Goal: Information Seeking & Learning: Learn about a topic

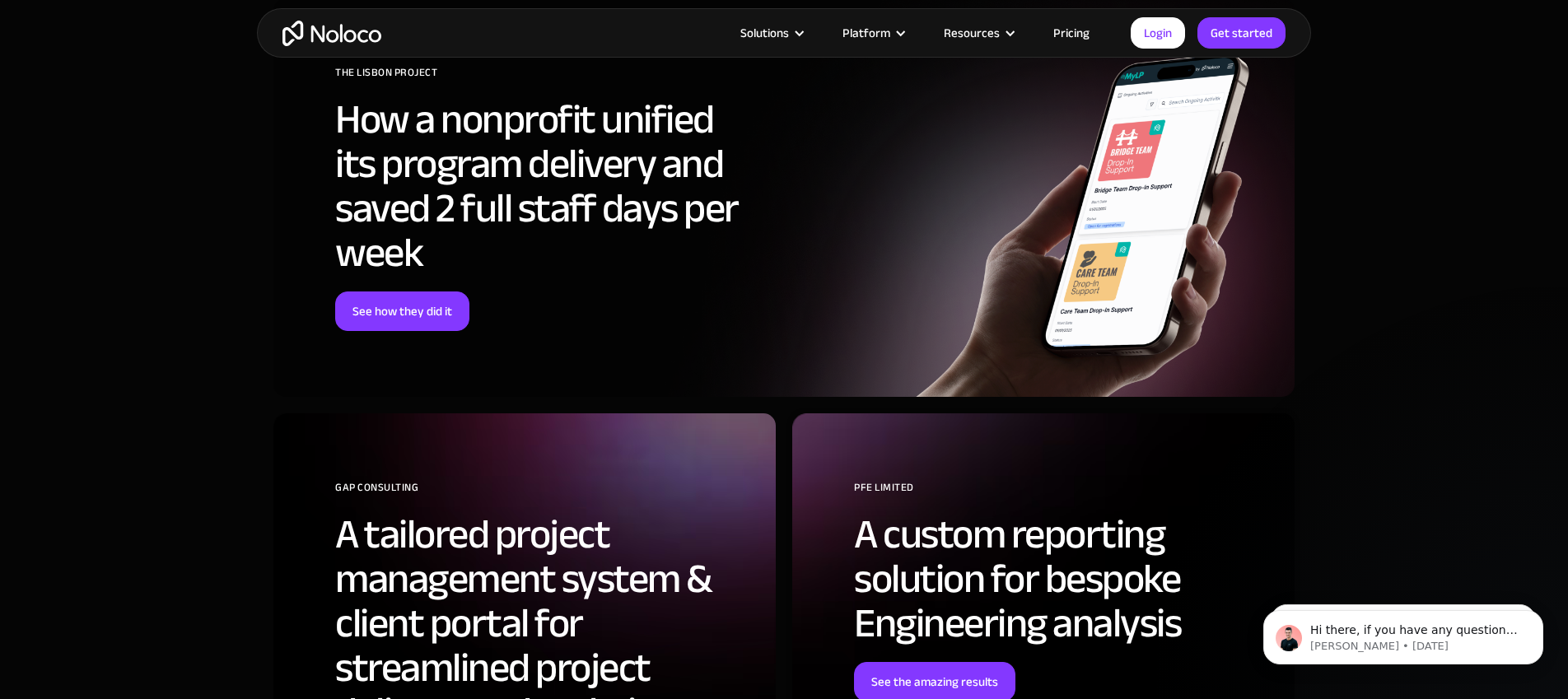
scroll to position [6054, 0]
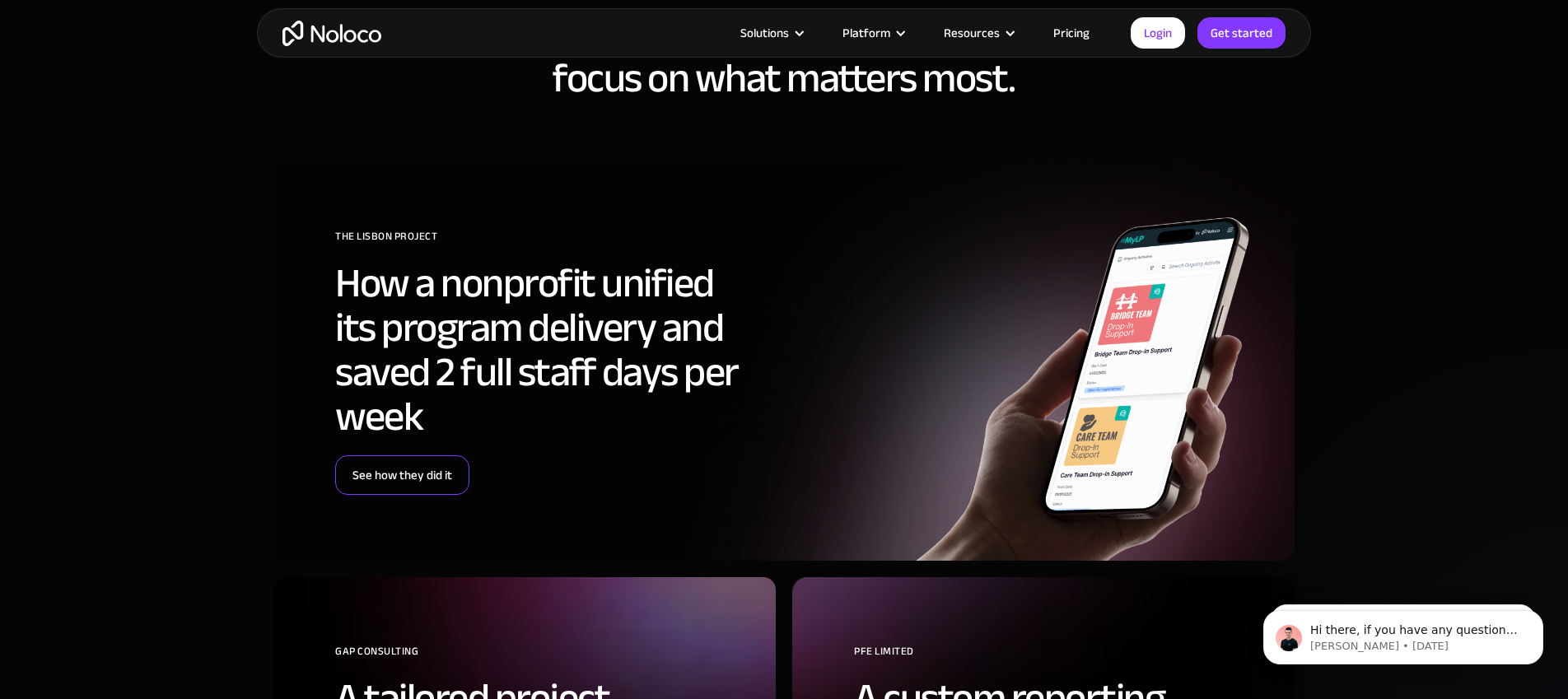
click at [392, 480] on link "See how they did it" at bounding box center [402, 475] width 134 height 39
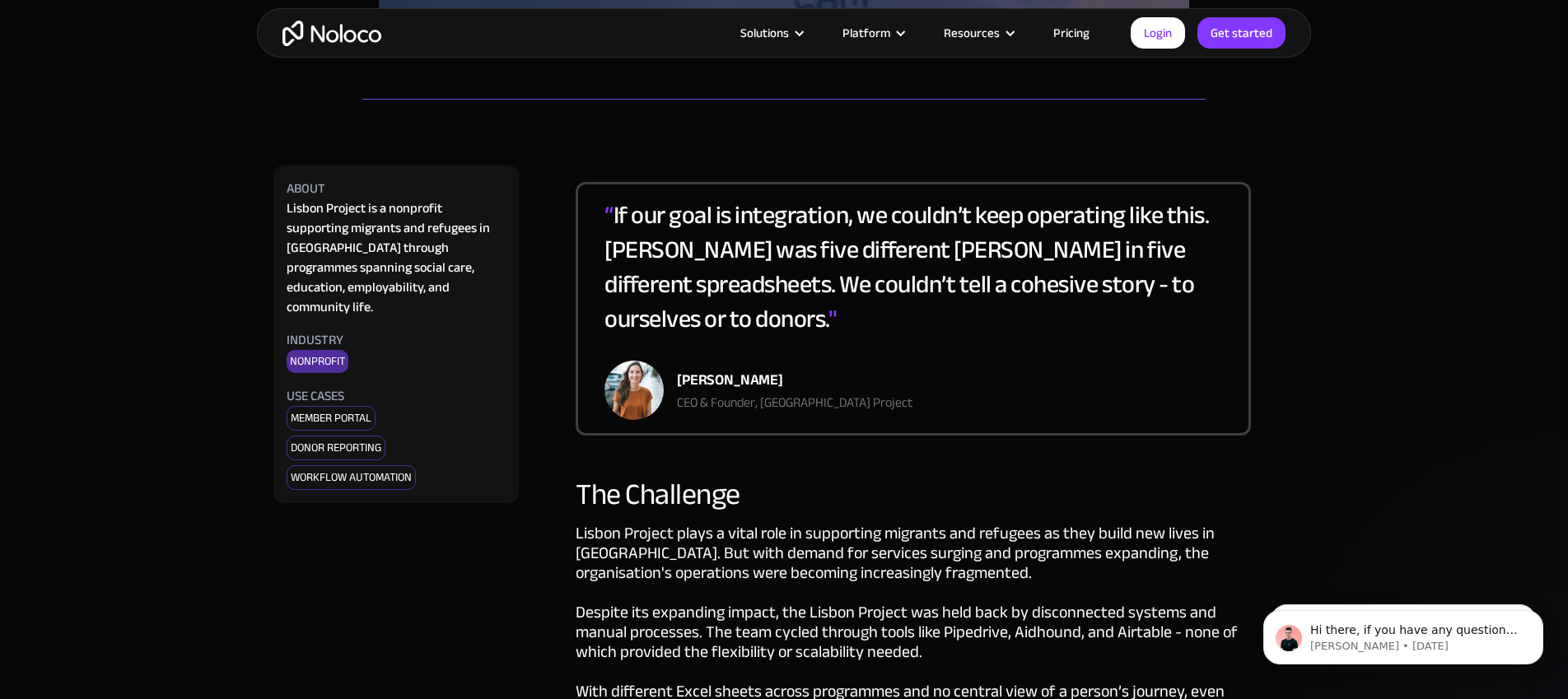
scroll to position [695, 0]
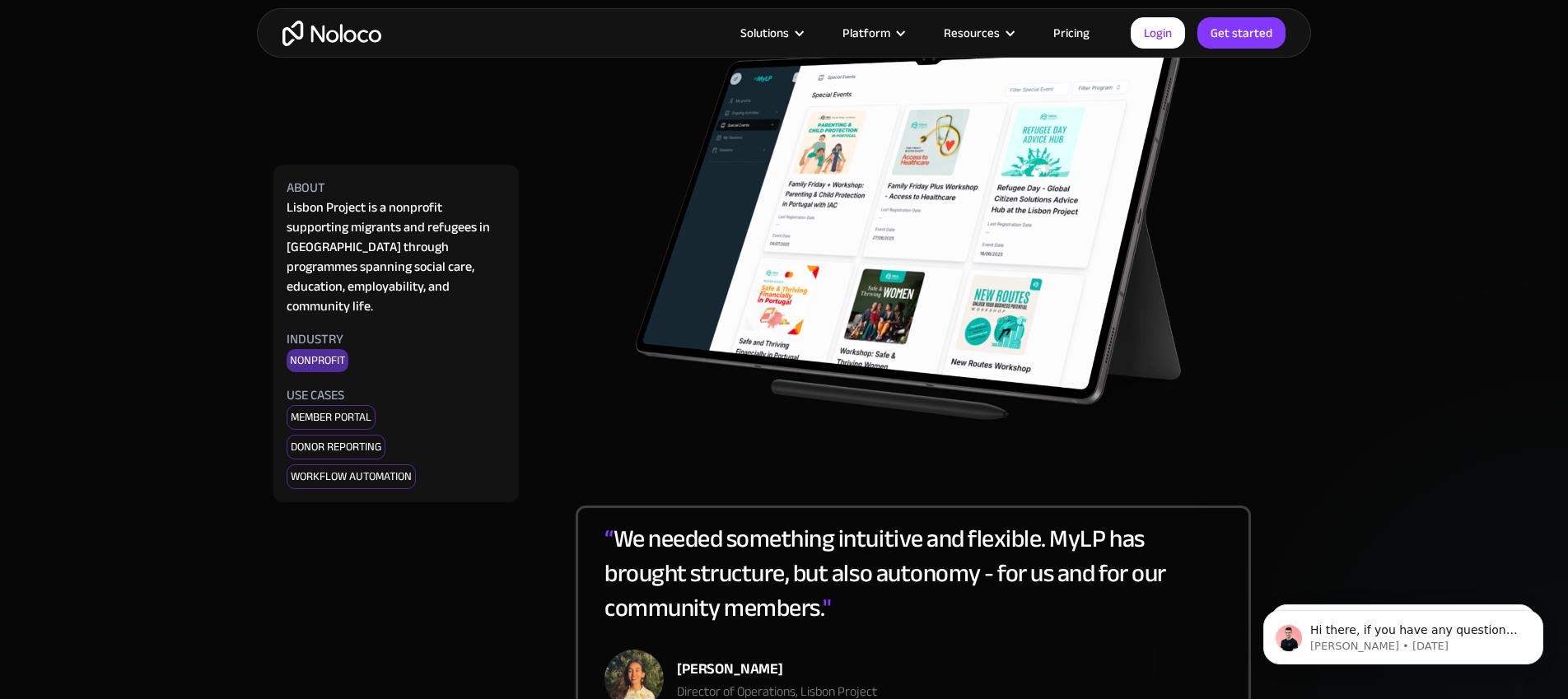
scroll to position [1657, 0]
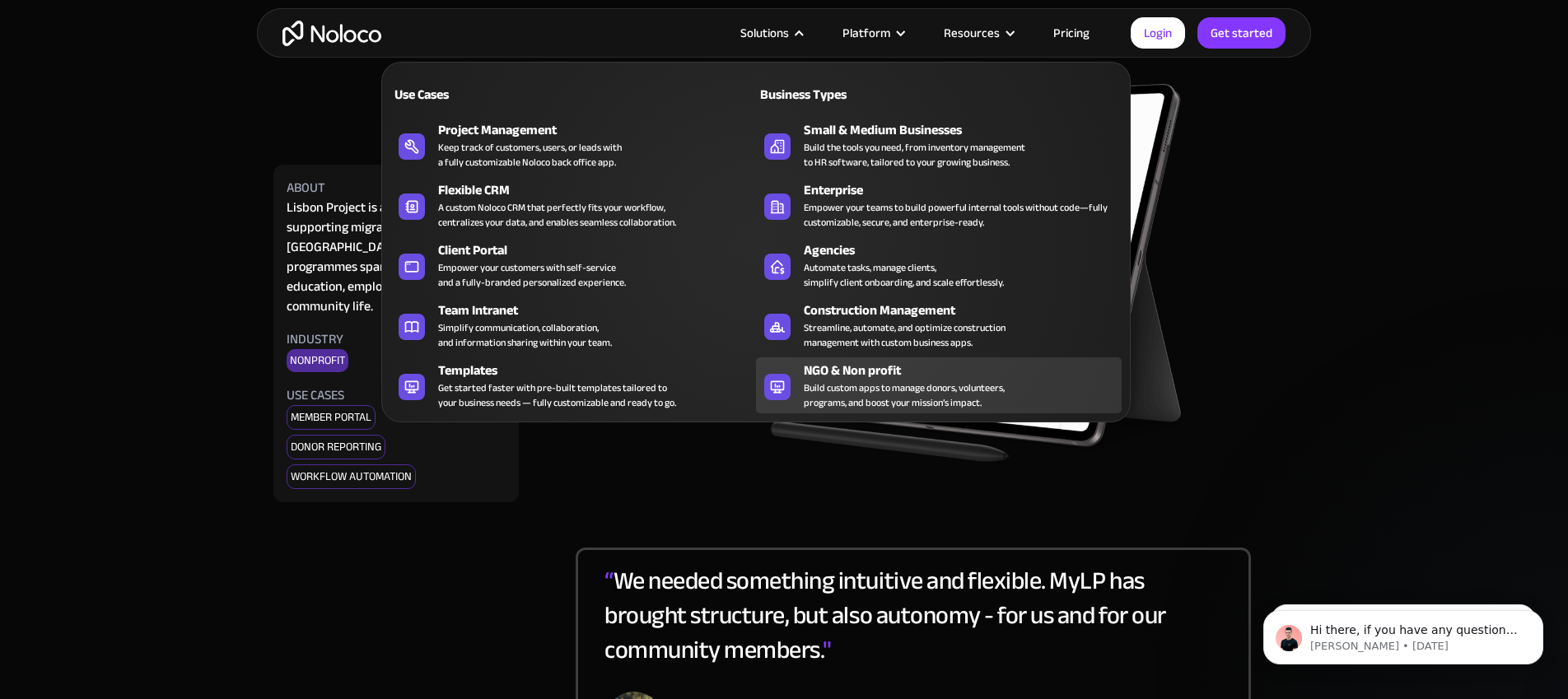
click at [852, 386] on div "Build custom apps to manage donors, volunteers, programs, and boost your missio…" at bounding box center [904, 395] width 201 height 30
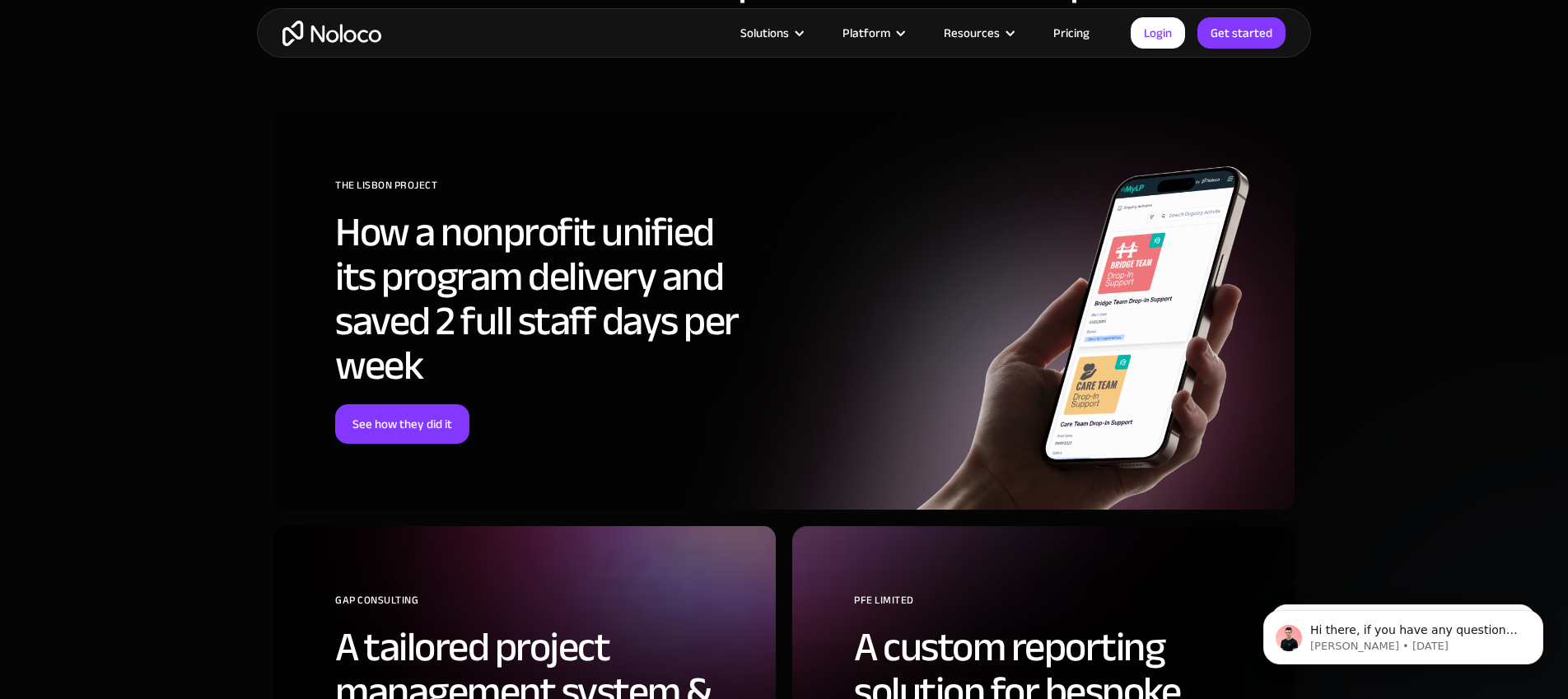
scroll to position [6116, 0]
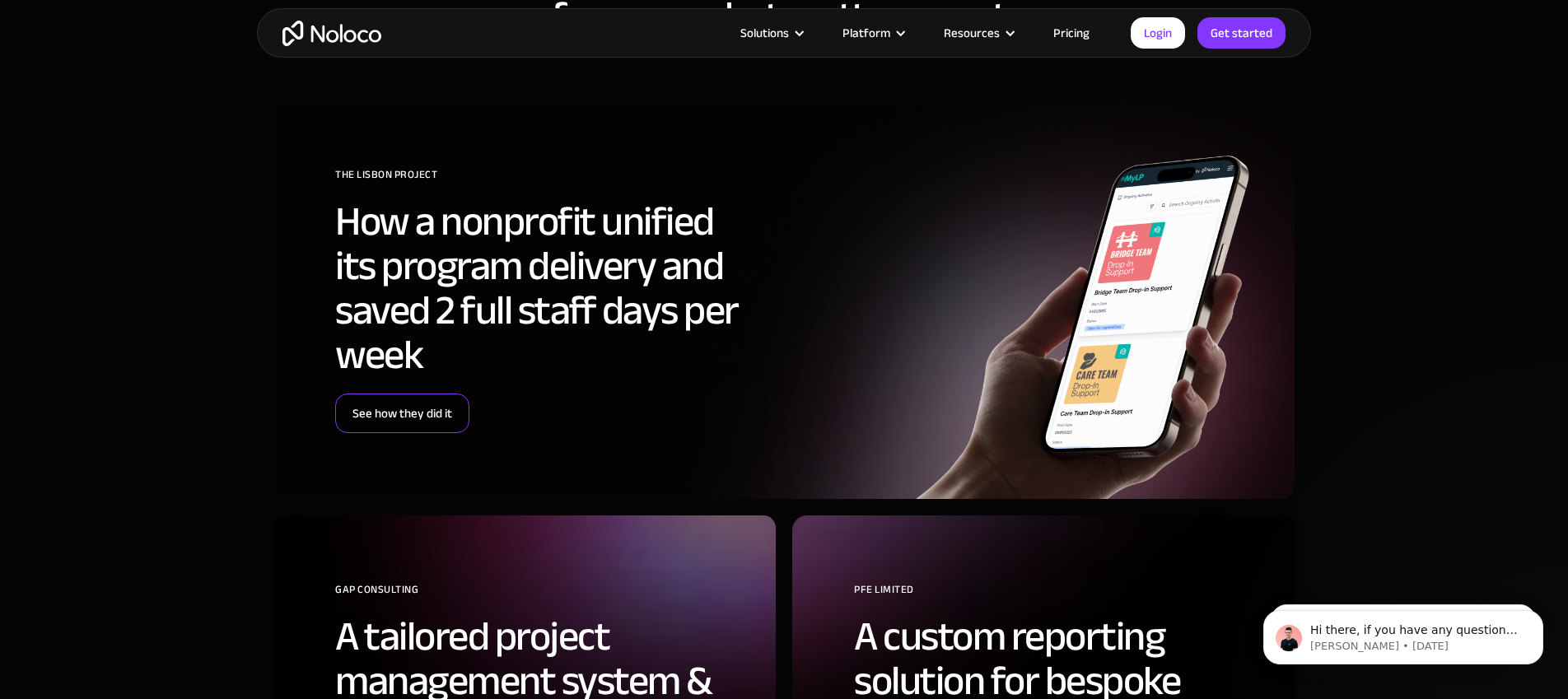
click at [440, 411] on link "See how they did it" at bounding box center [402, 413] width 134 height 39
